Goal: Task Accomplishment & Management: Complete application form

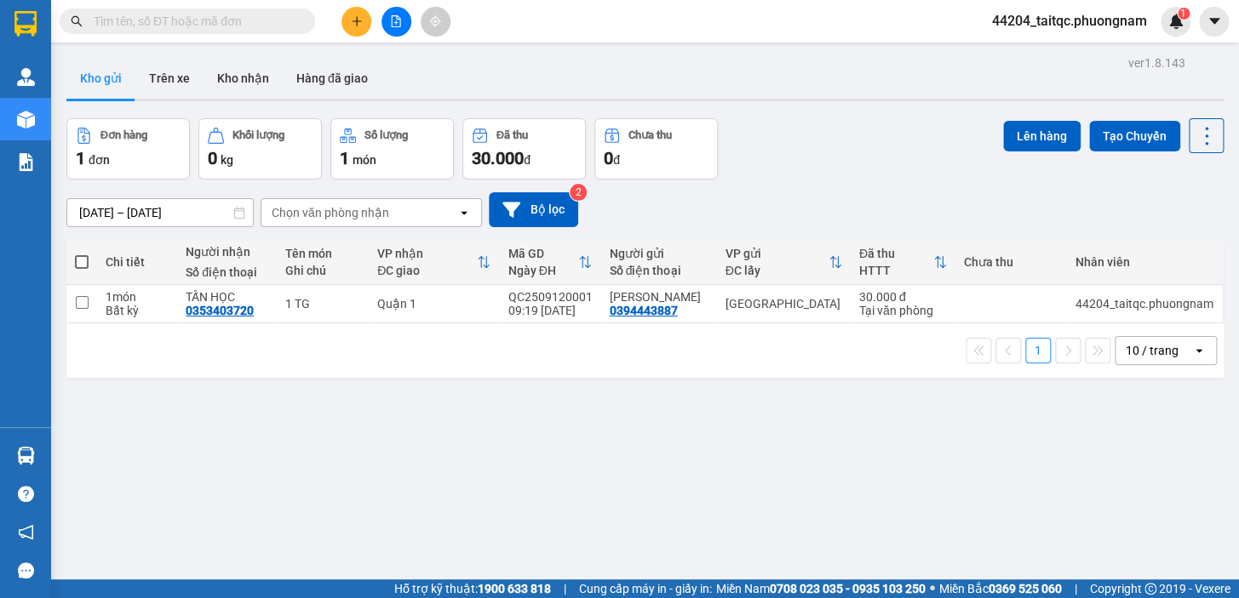
scroll to position [101, 0]
click at [361, 25] on icon "plus" at bounding box center [357, 21] width 12 height 12
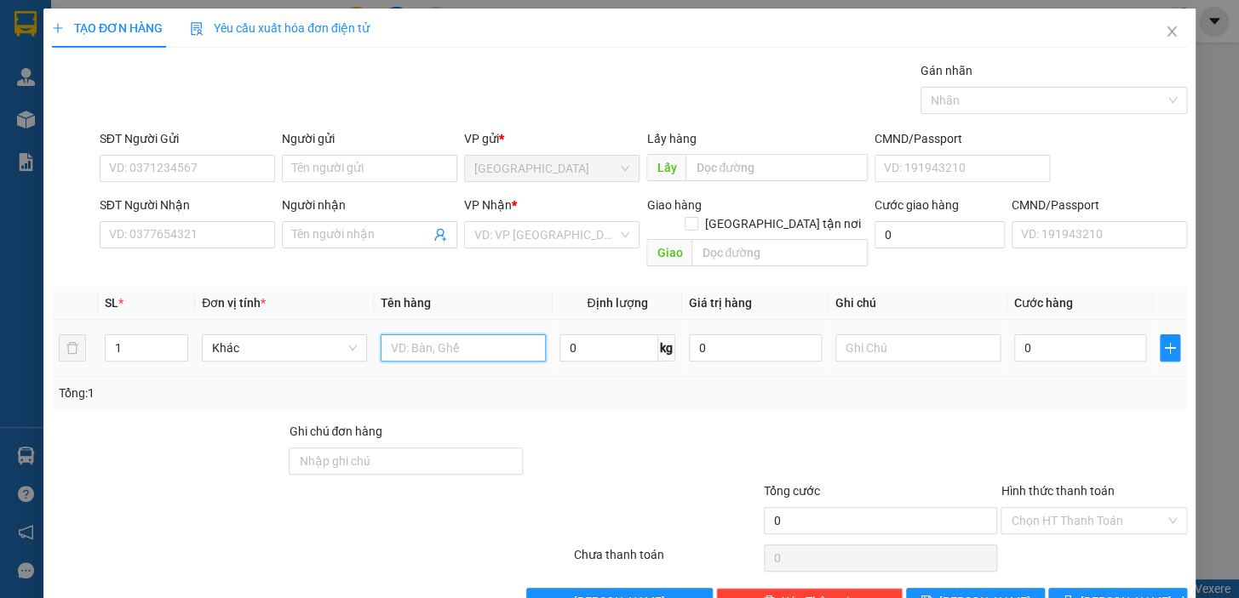
click at [444, 335] on input "text" at bounding box center [463, 348] width 165 height 27
type input "1TX"
click at [175, 165] on input "SĐT Người Gửi" at bounding box center [187, 168] width 175 height 27
type input "0935707987"
click at [346, 170] on input "Người gửi" at bounding box center [369, 168] width 175 height 27
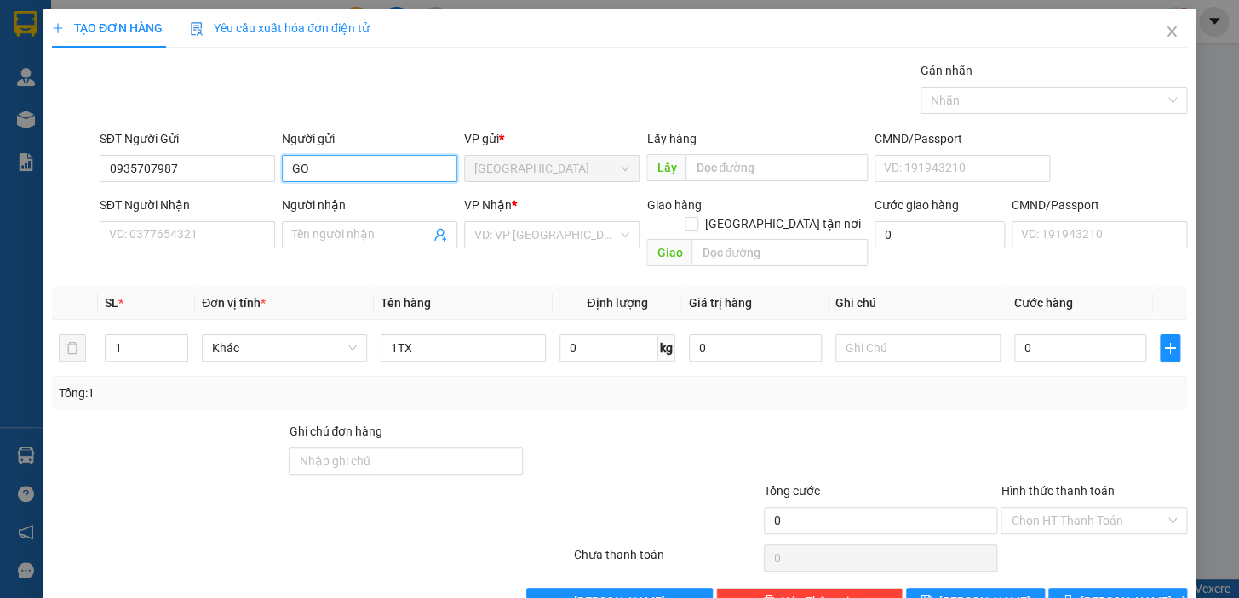
type input "G"
click at [325, 166] on input "Người gửi" at bounding box center [369, 168] width 175 height 27
type input "GÓC"
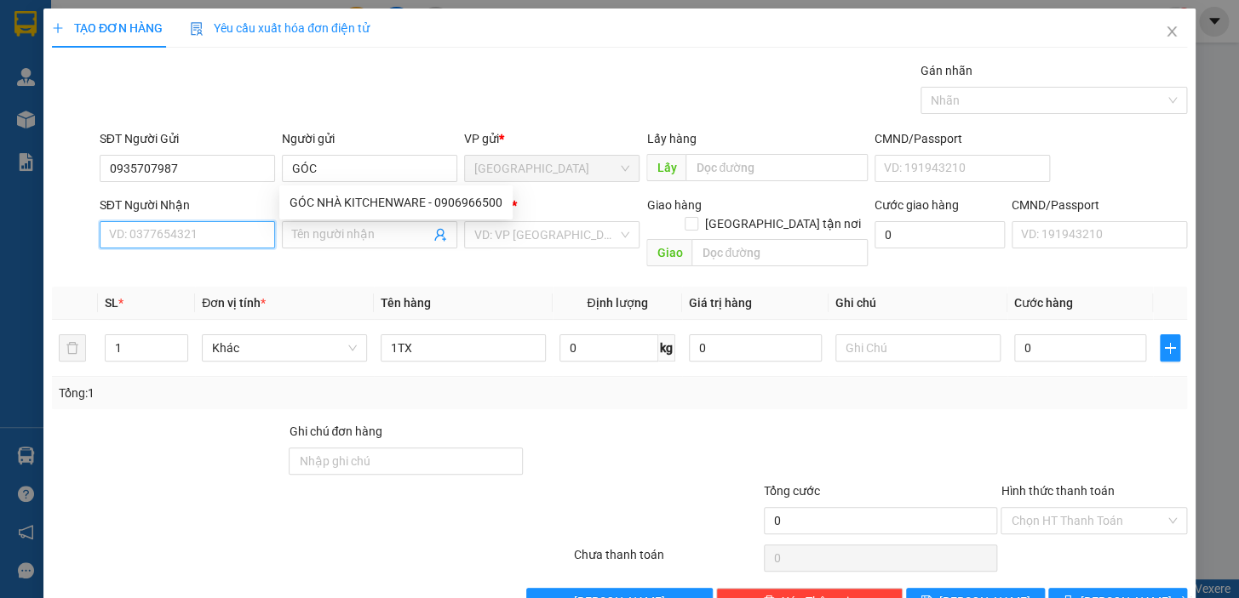
click at [180, 236] on input "SĐT Người Nhận" at bounding box center [187, 234] width 175 height 27
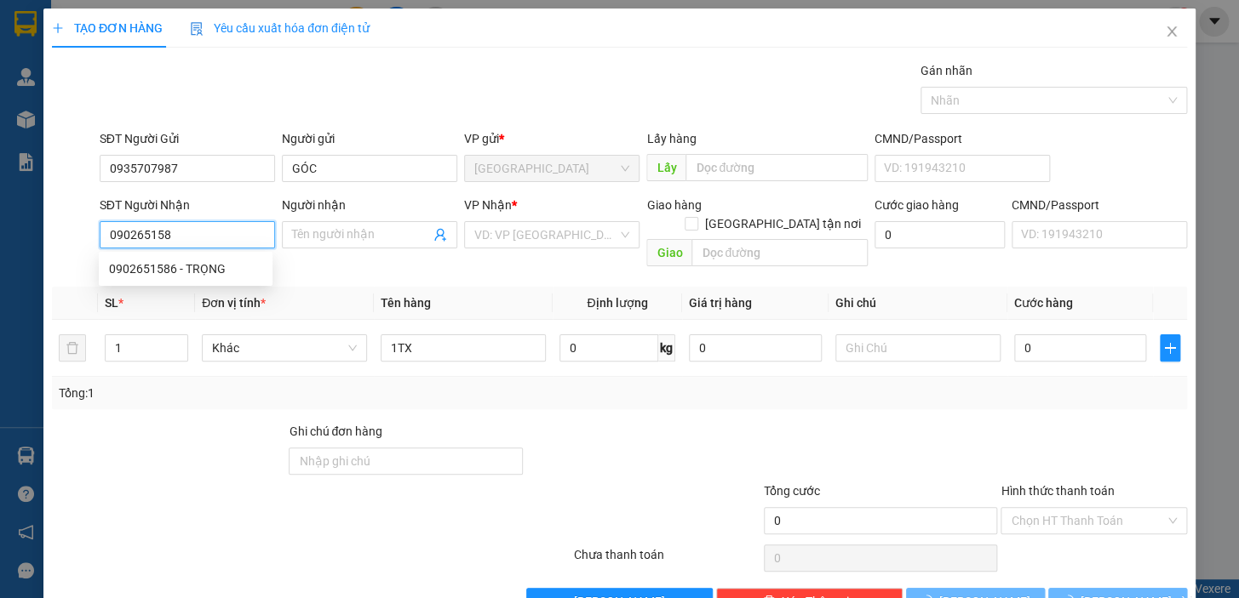
type input "0902651586"
click at [186, 265] on div "0902651586 - TRỌNG" at bounding box center [185, 269] width 153 height 19
type input "TRỌNG"
checkbox input "true"
type input "[STREET_ADDRESS][PERSON_NAME]"
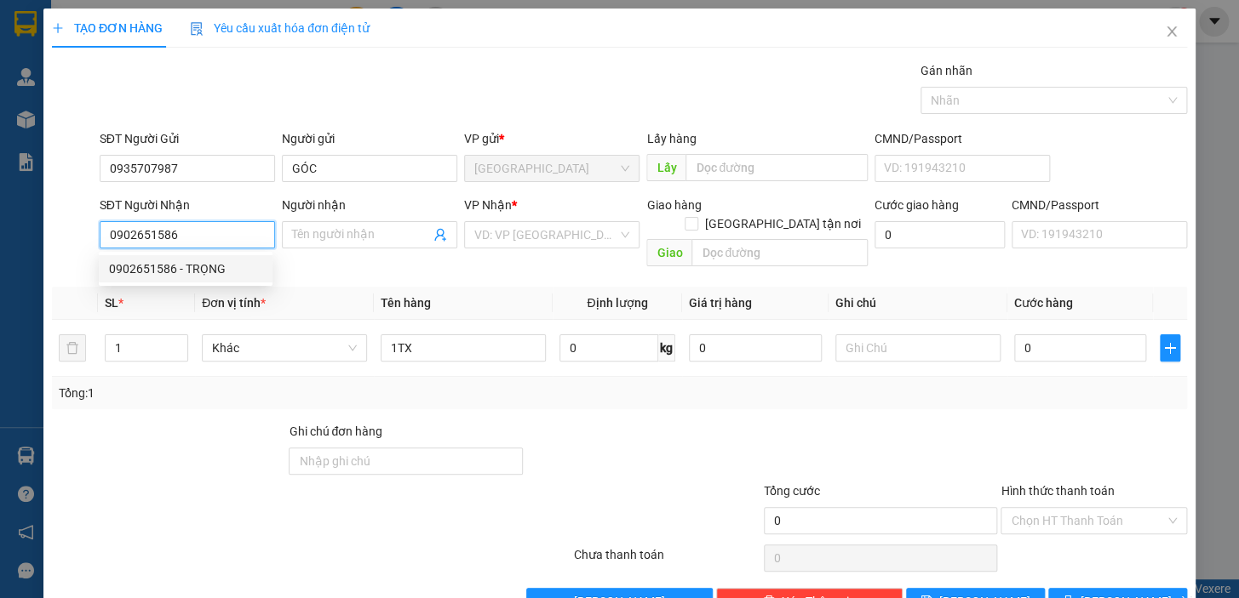
type input "60.000"
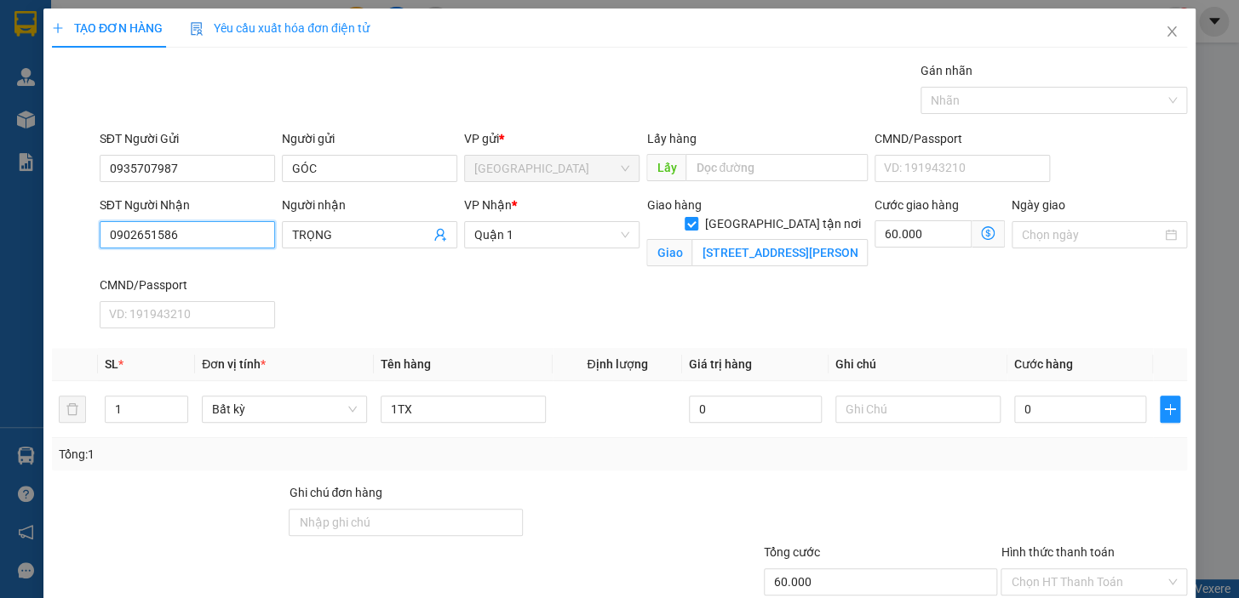
type input "0902651586"
click at [981, 230] on icon "dollar-circle" at bounding box center [988, 233] width 14 height 14
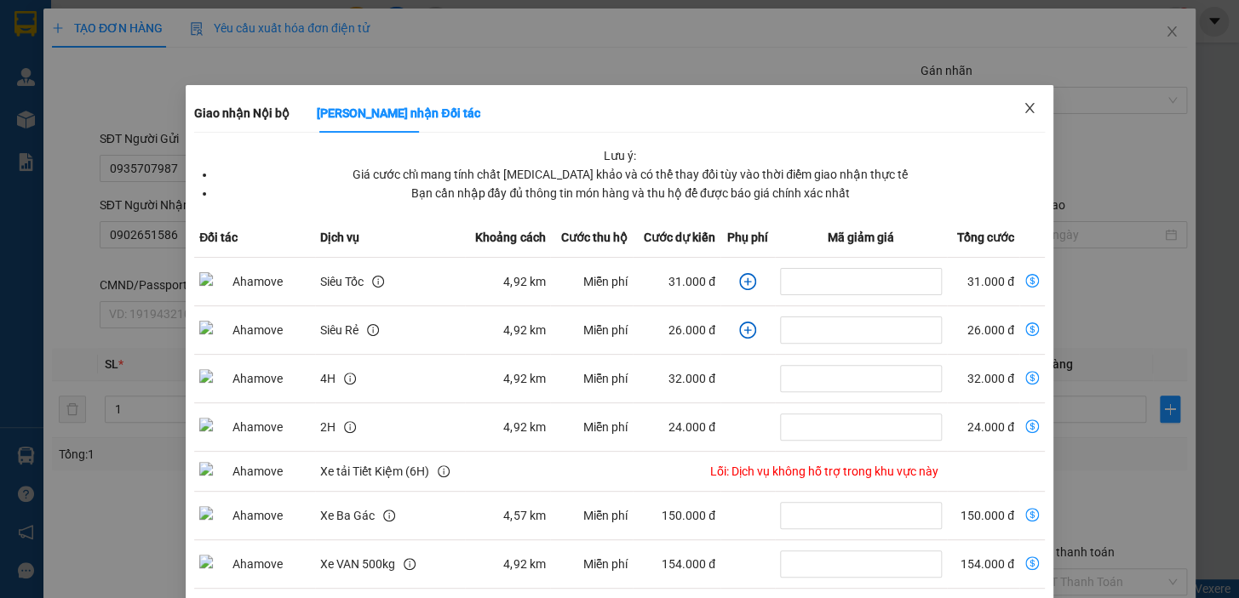
click at [1022, 106] on icon "close" at bounding box center [1029, 108] width 14 height 14
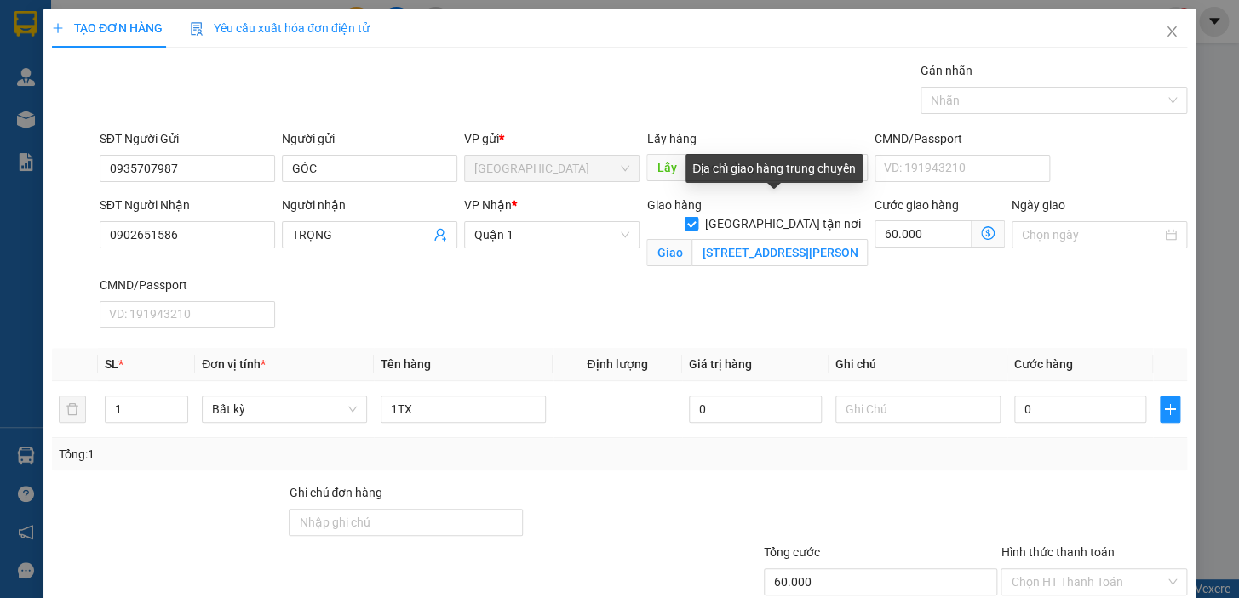
click at [696, 217] on input "[GEOGRAPHIC_DATA] tận nơi" at bounding box center [690, 223] width 12 height 12
checkbox input "false"
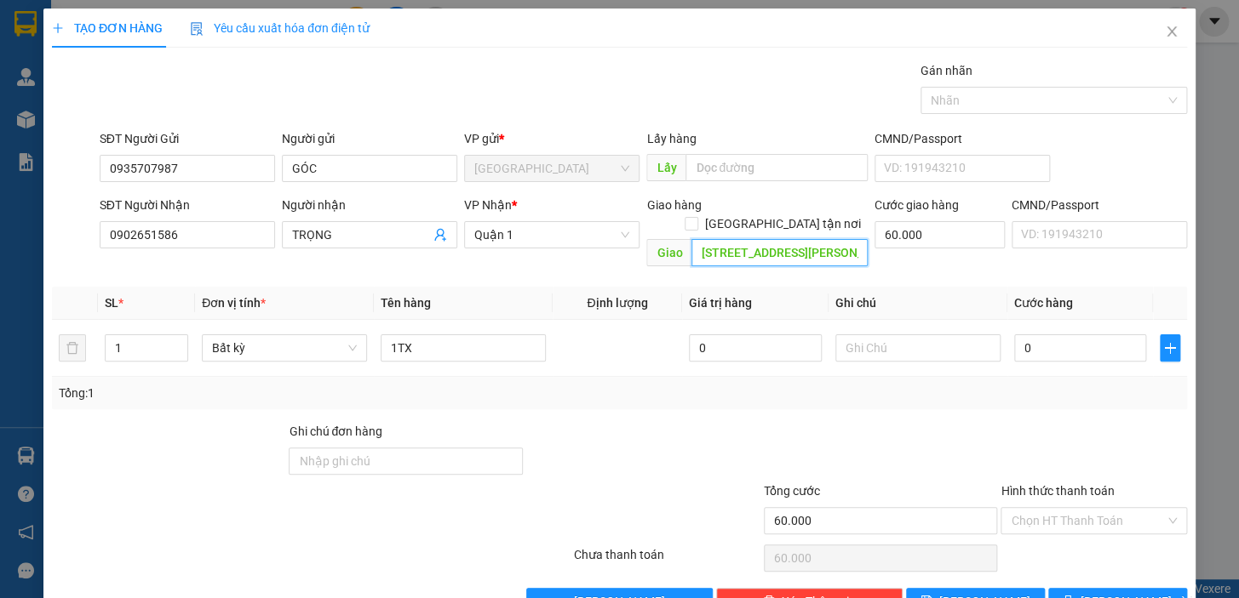
click at [782, 239] on input "[STREET_ADDRESS][PERSON_NAME]" at bounding box center [779, 252] width 176 height 27
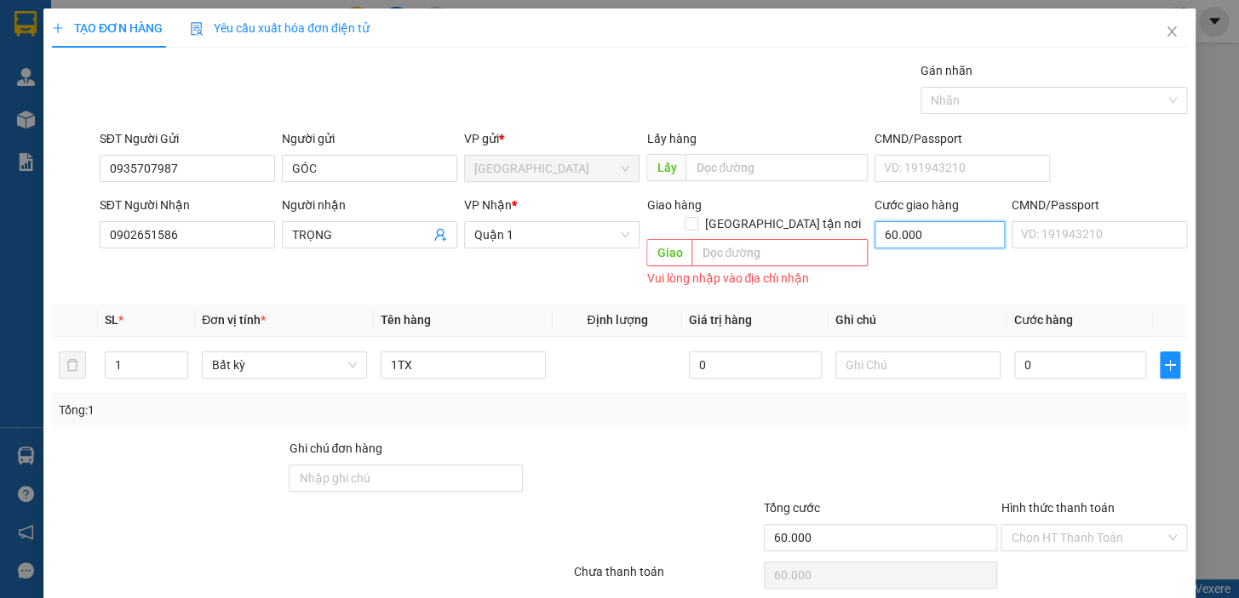
click at [920, 238] on input "60.000" at bounding box center [939, 234] width 130 height 27
type input "0"
click at [535, 265] on div "VP Nhận * [GEOGRAPHIC_DATA]" at bounding box center [552, 243] width 182 height 95
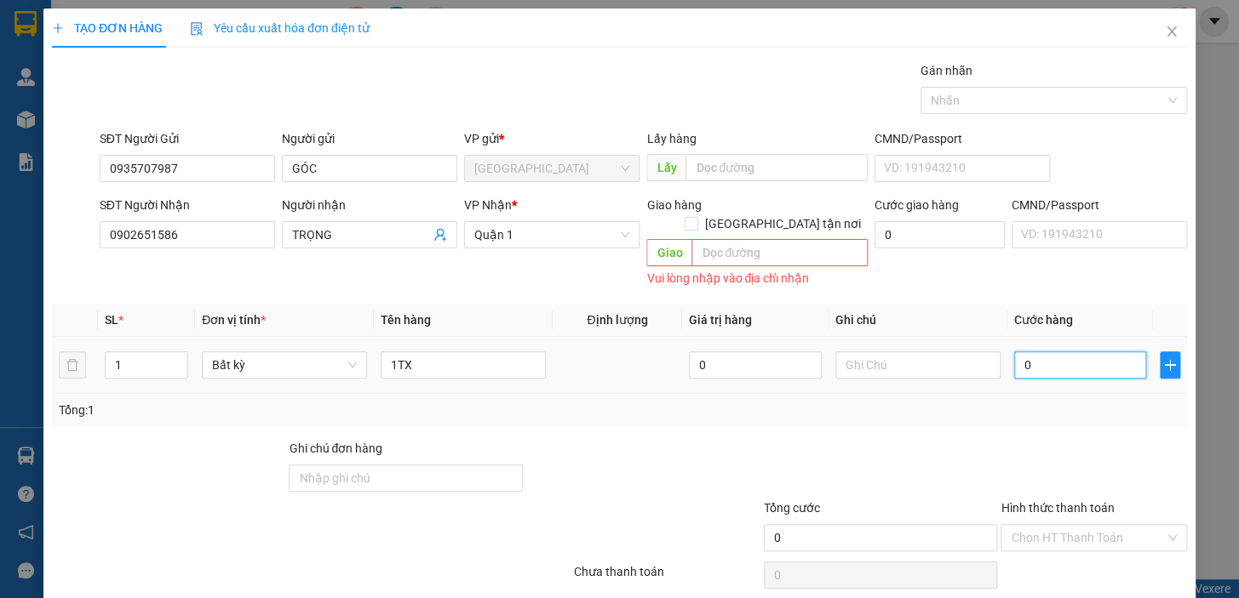
click at [1058, 356] on input "0" at bounding box center [1080, 365] width 133 height 27
drag, startPoint x: 1019, startPoint y: 352, endPoint x: 1005, endPoint y: 352, distance: 14.5
click at [1014, 352] on input "0" at bounding box center [1080, 365] width 133 height 27
type input "4"
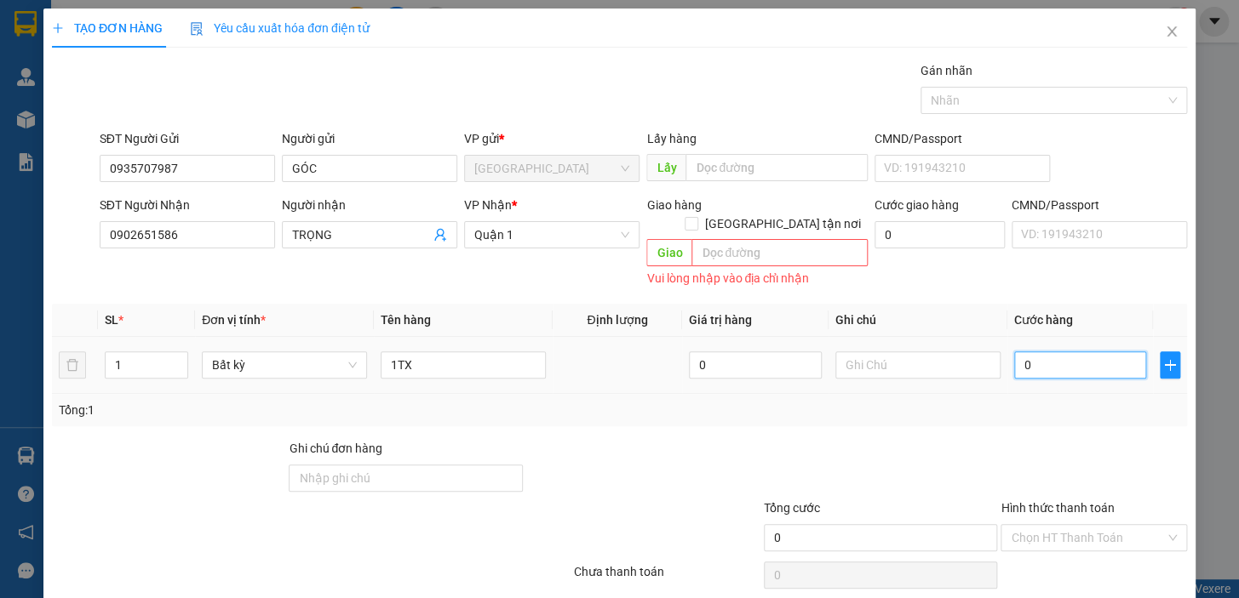
type input "4"
type input "40"
type input "40.000"
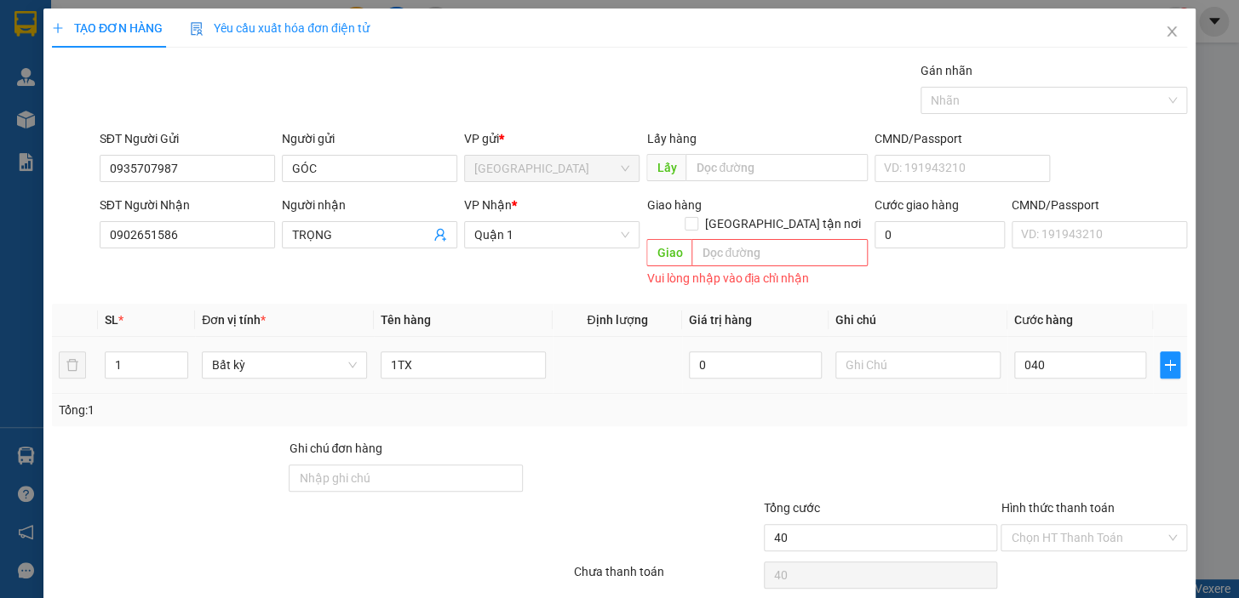
type input "40.000"
click at [1044, 401] on div "Tổng: 1" at bounding box center [619, 410] width 1121 height 19
click at [1078, 525] on input "Hình thức thanh toán" at bounding box center [1087, 538] width 154 height 26
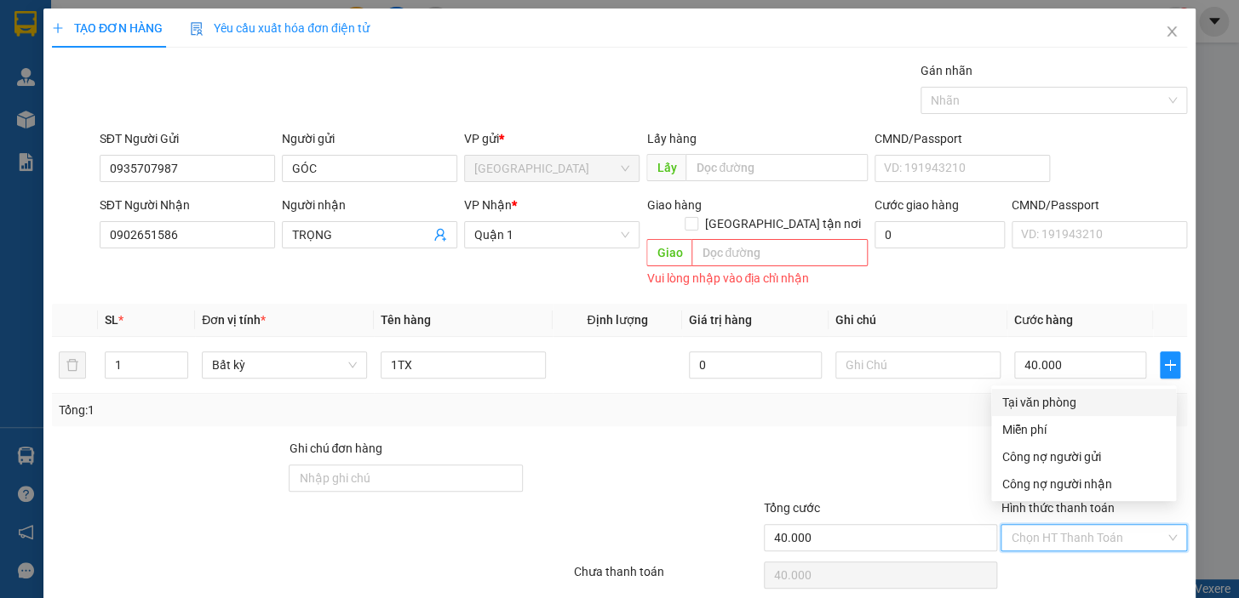
click at [1056, 399] on div "Tại văn phòng" at bounding box center [1083, 402] width 164 height 19
type input "0"
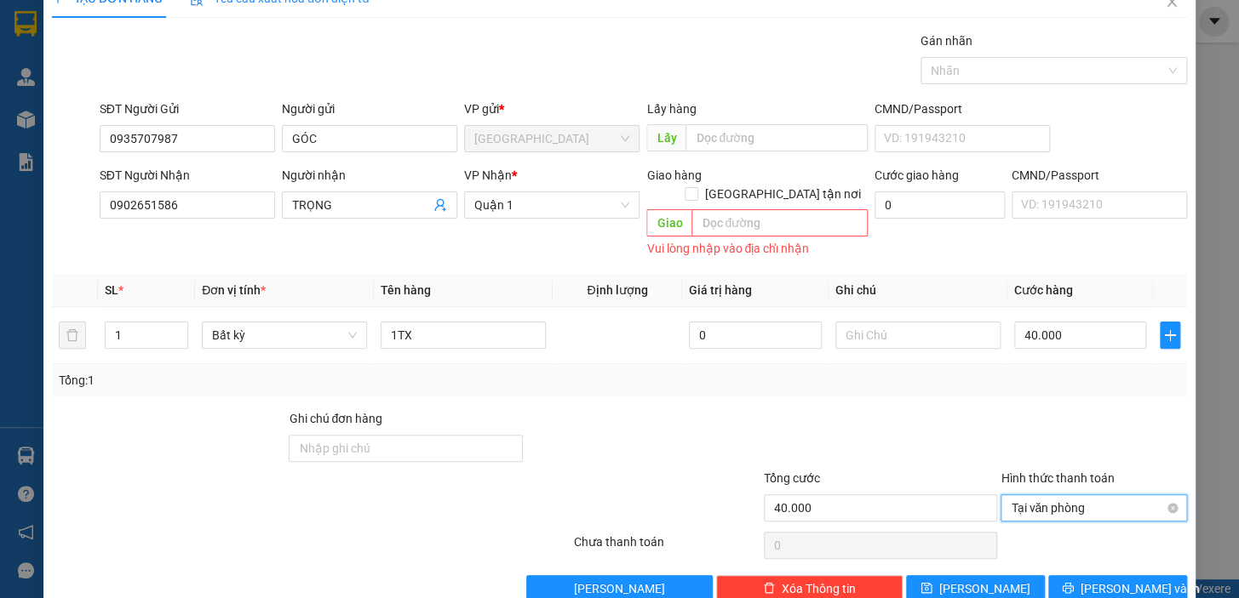
scroll to position [47, 0]
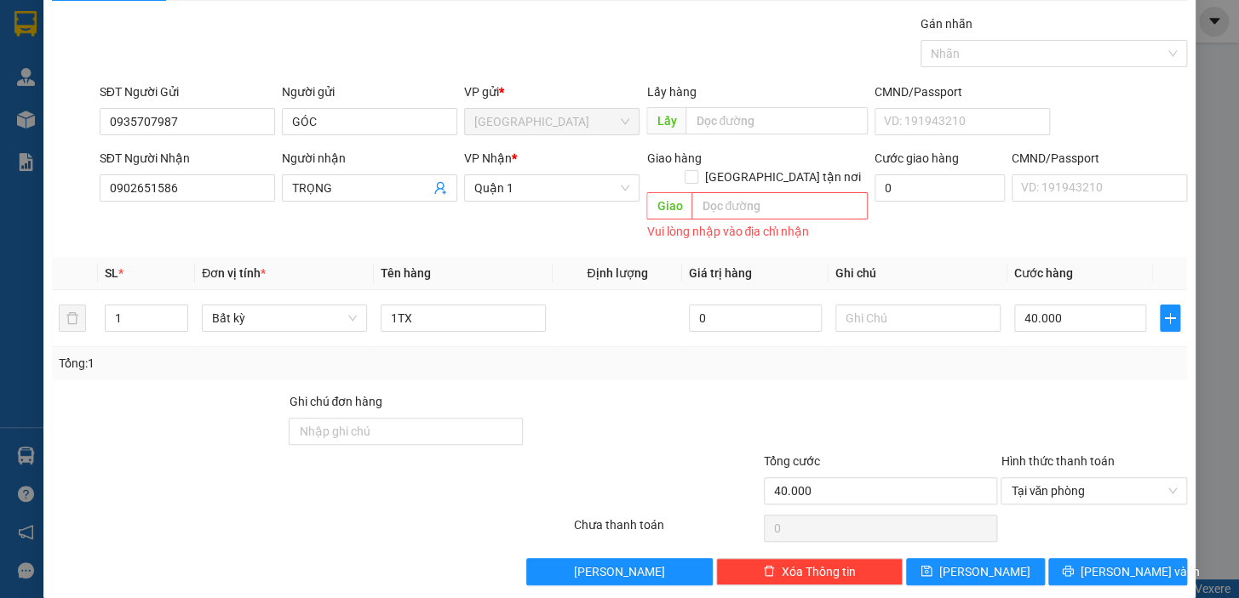
click at [1090, 536] on div "Transit Pickup Surcharge Ids Transit Deliver Surcharge Ids Transit Deliver Surc…" at bounding box center [619, 299] width 1135 height 571
click at [1089, 558] on button "[PERSON_NAME] và In" at bounding box center [1117, 571] width 139 height 27
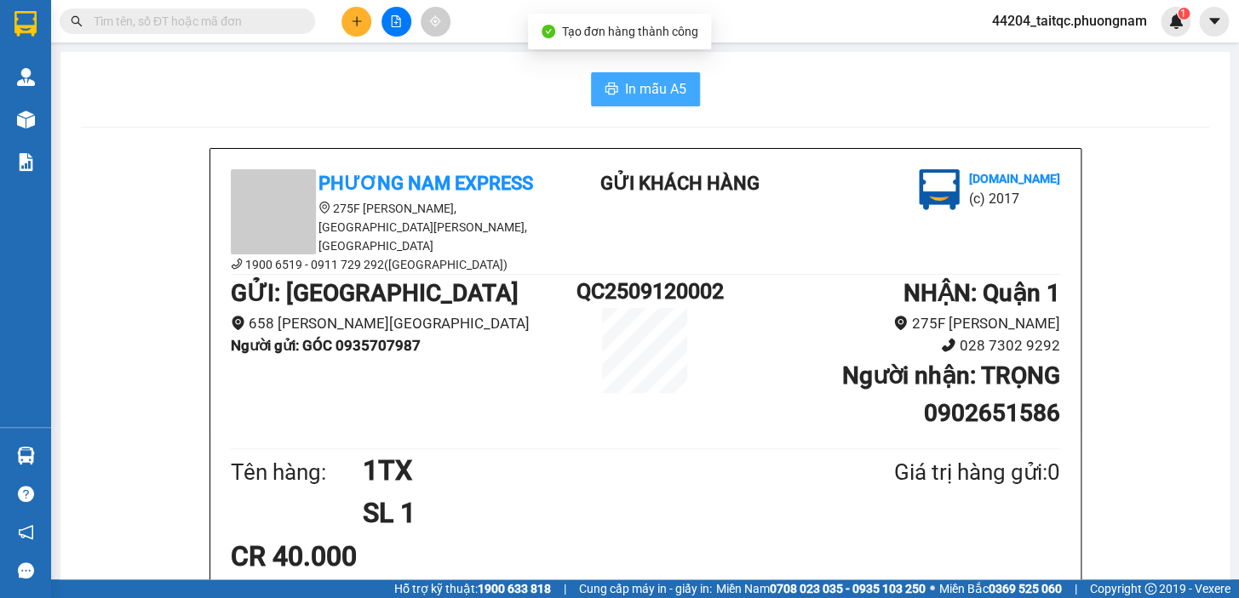
click at [638, 94] on span "In mẫu A5" at bounding box center [655, 88] width 61 height 21
